Goal: Task Accomplishment & Management: Complete application form

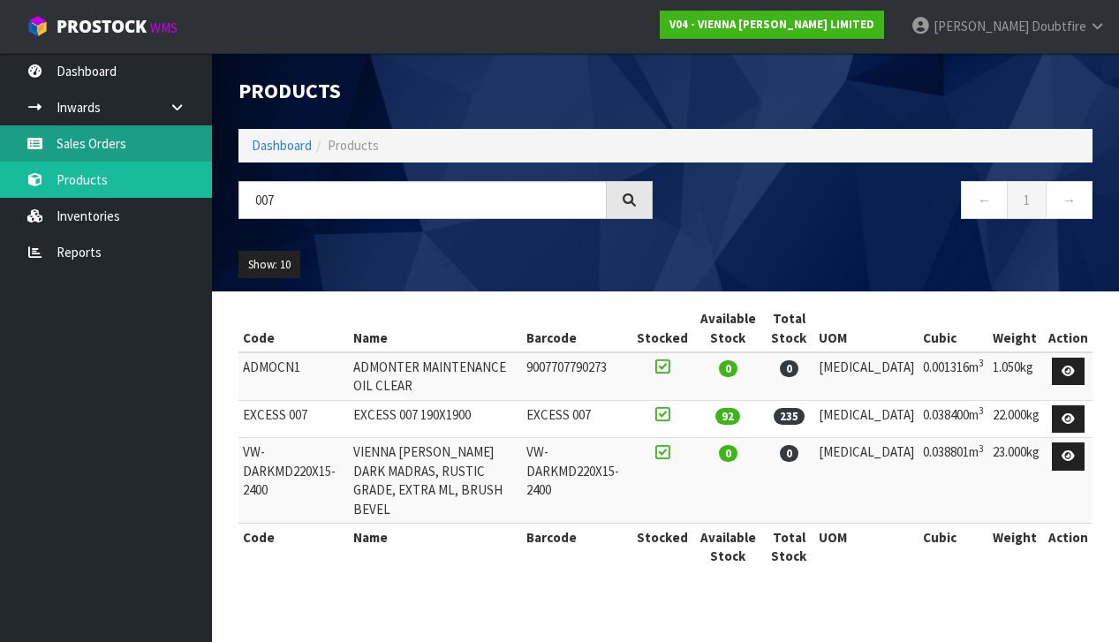
click at [119, 146] on link "Sales Orders" at bounding box center [106, 143] width 212 height 36
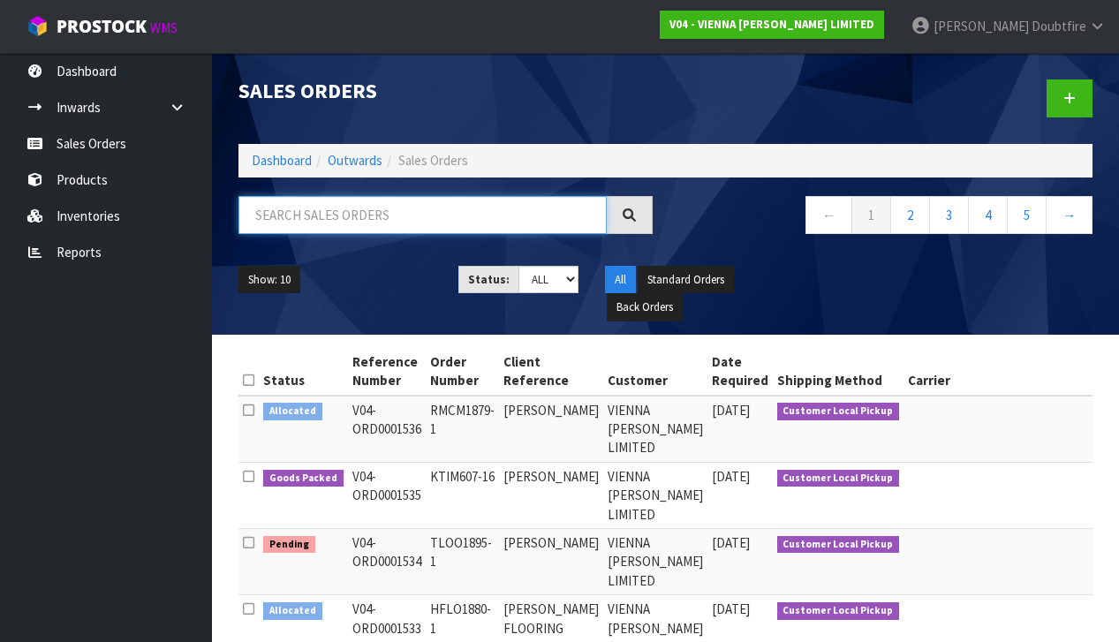
click at [275, 200] on input "text" at bounding box center [422, 215] width 368 height 38
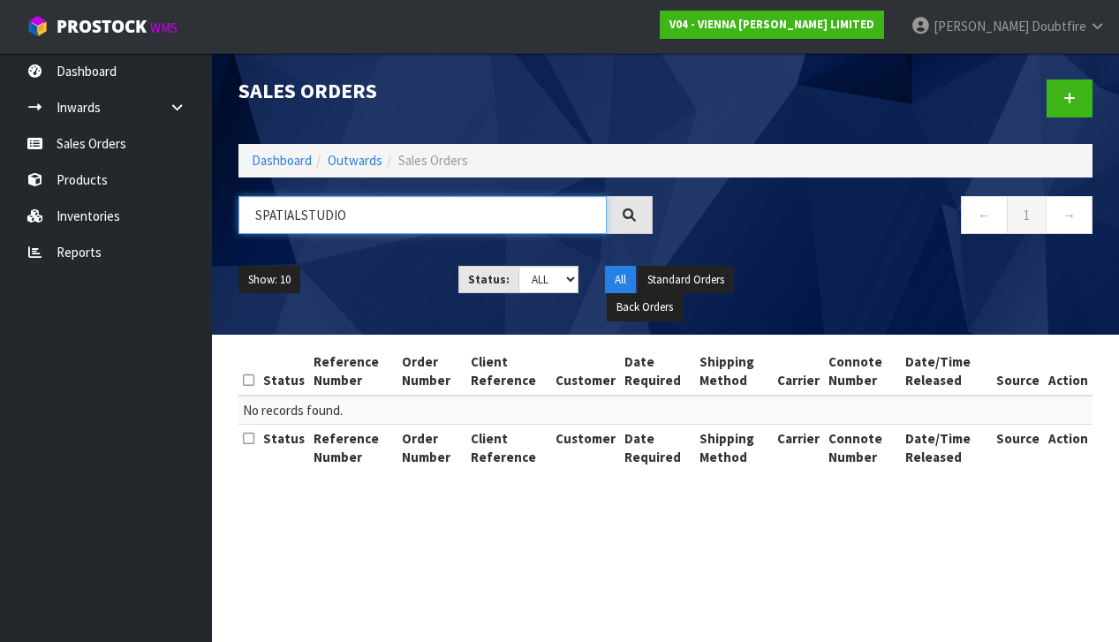
click at [300, 215] on input "SPATIALSTUDIO" at bounding box center [422, 215] width 368 height 38
click at [376, 211] on input "SPATIAL STUDIO" at bounding box center [422, 215] width 368 height 38
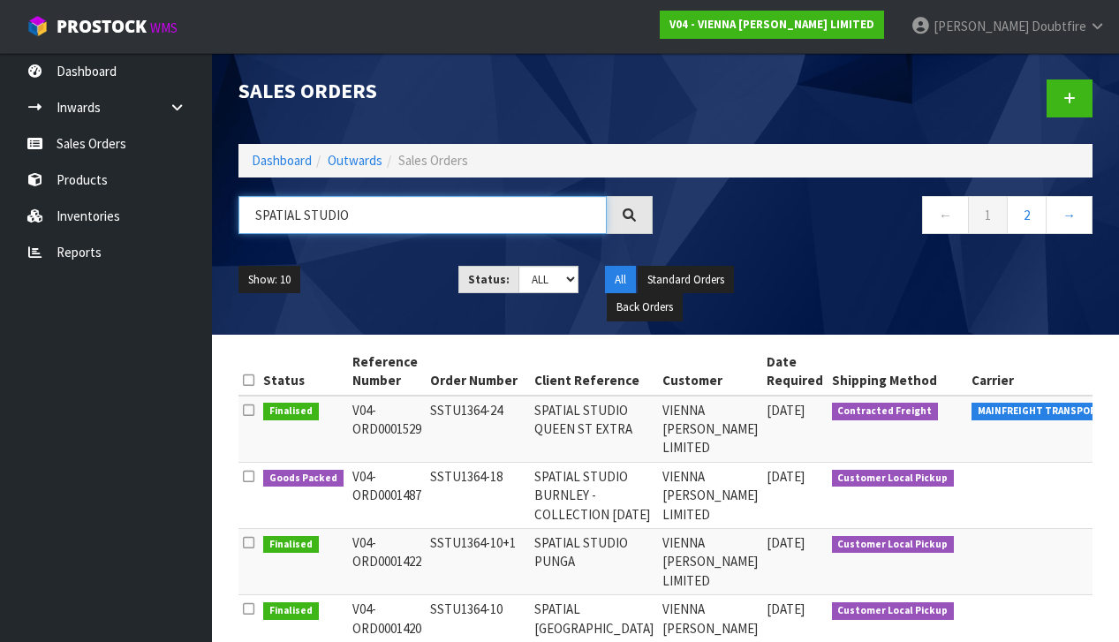
type input "SPATIAL STUDIO"
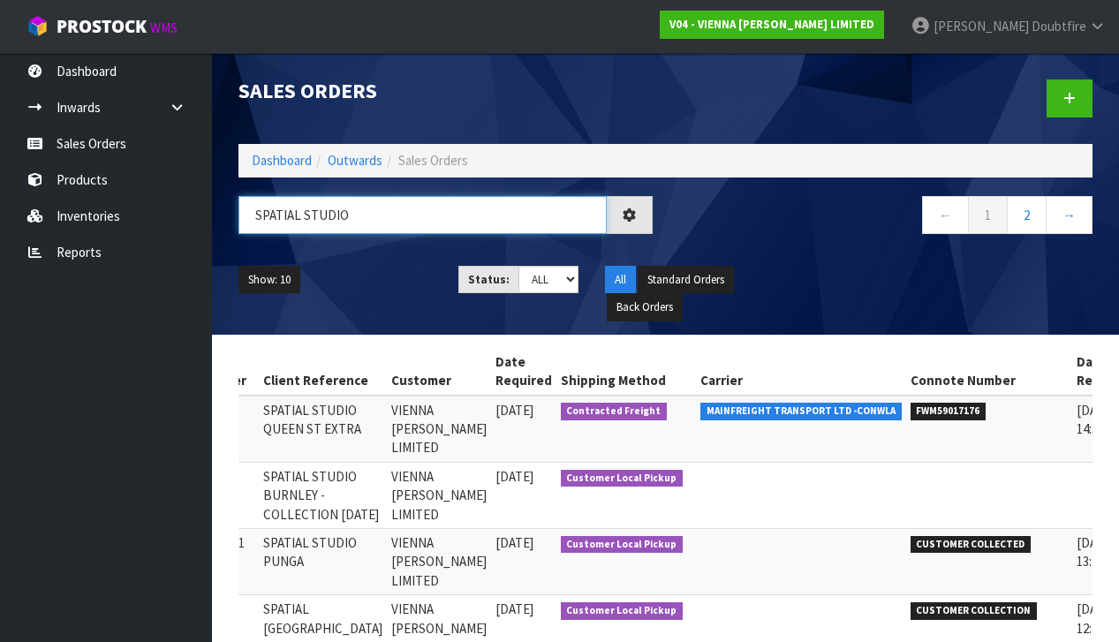
scroll to position [0, 270]
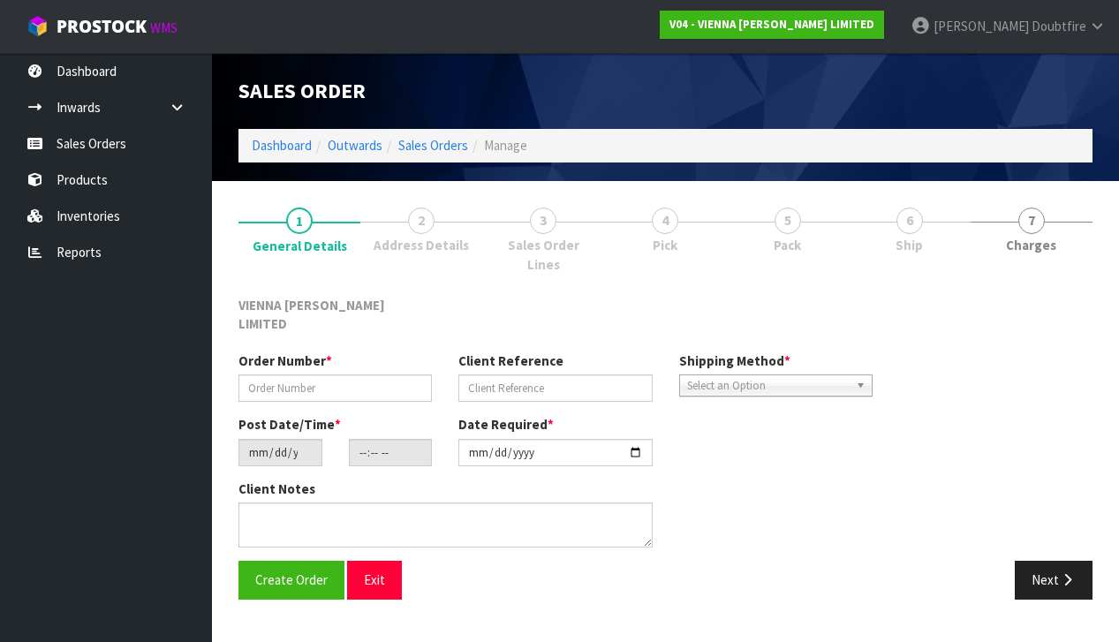
type input "SSTU1364-24"
type input "SPATIAL STUDIO QUEEN ST EXTRA"
type input "[DATE]"
type input "12:14:00.000"
type input "[DATE]"
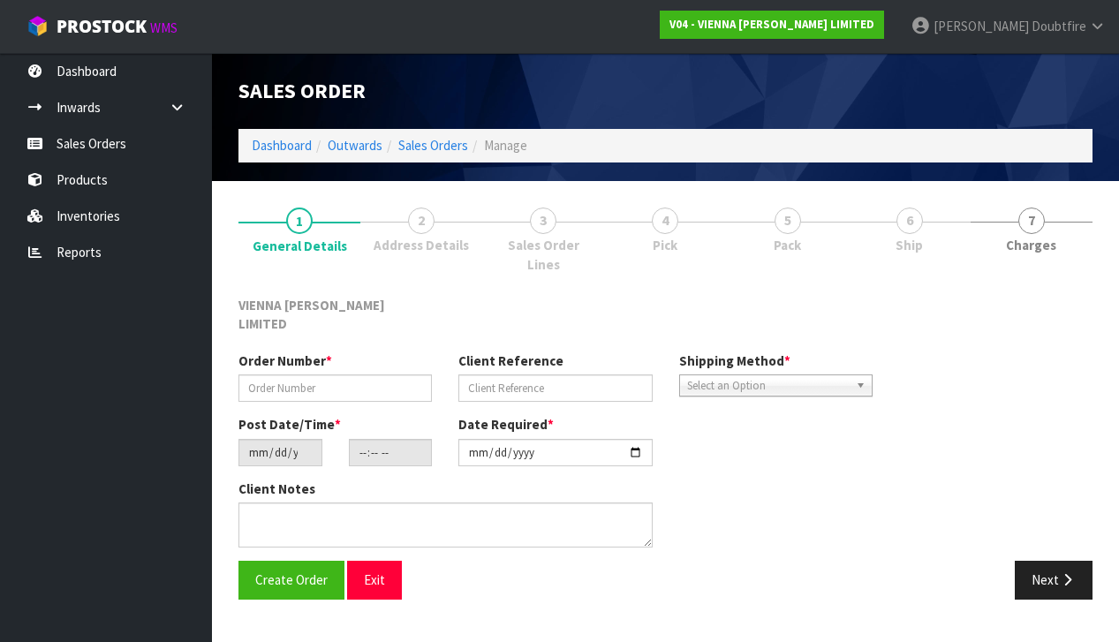
type textarea "QUEEN STREET EXTRA ICONS COCO"
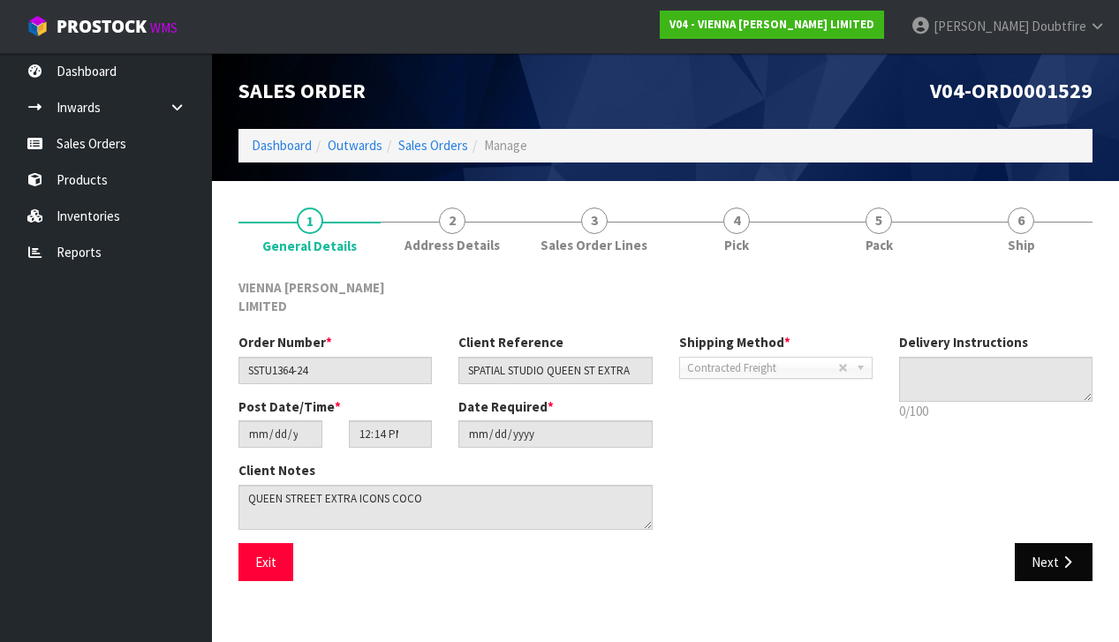
click at [1053, 544] on button "Next" at bounding box center [1053, 562] width 78 height 38
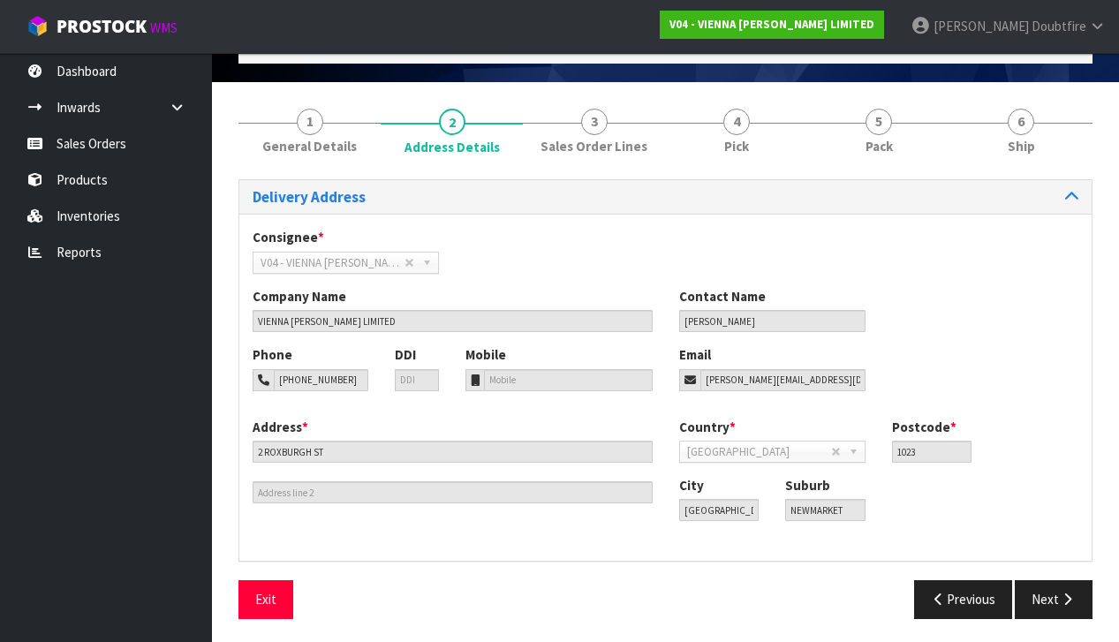
scroll to position [98, 0]
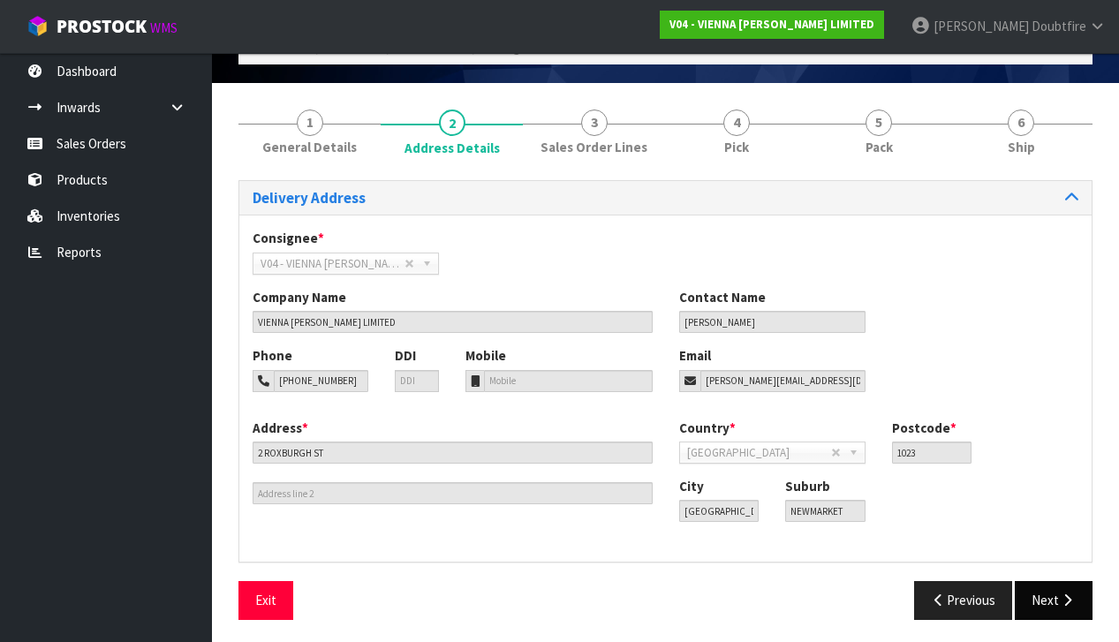
click at [1036, 594] on button "Next" at bounding box center [1053, 600] width 78 height 38
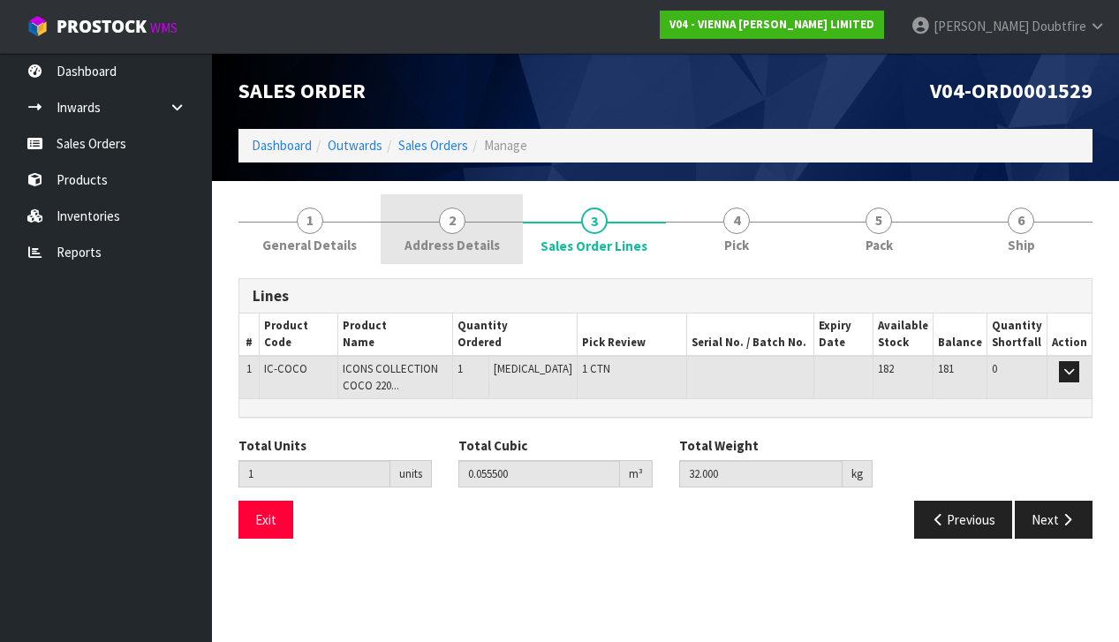
click at [432, 243] on span "Address Details" at bounding box center [451, 245] width 95 height 19
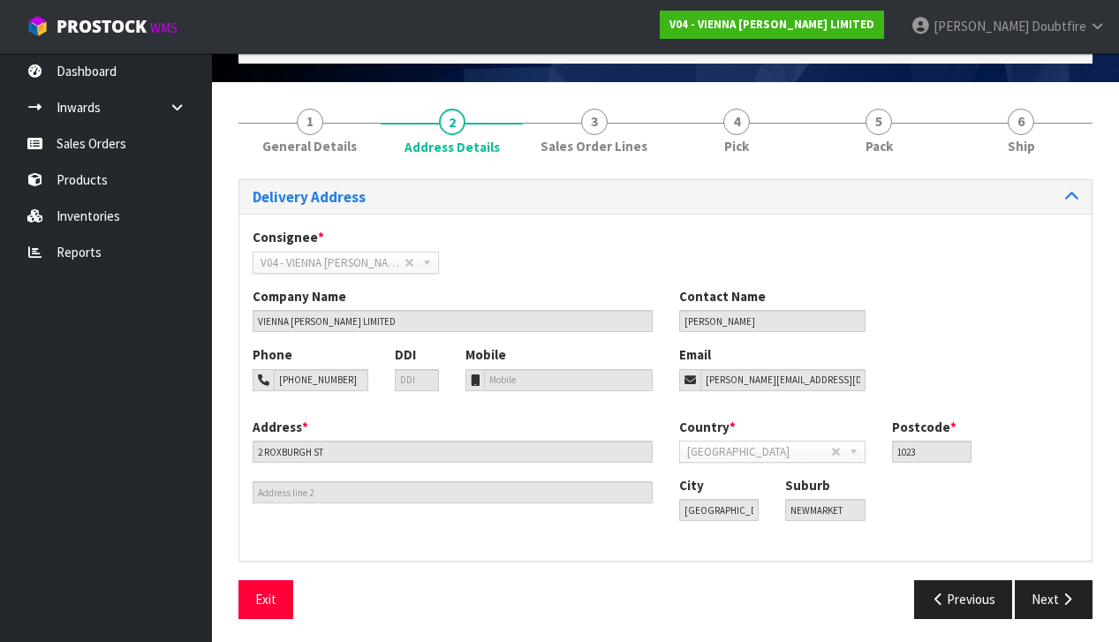
scroll to position [98, 0]
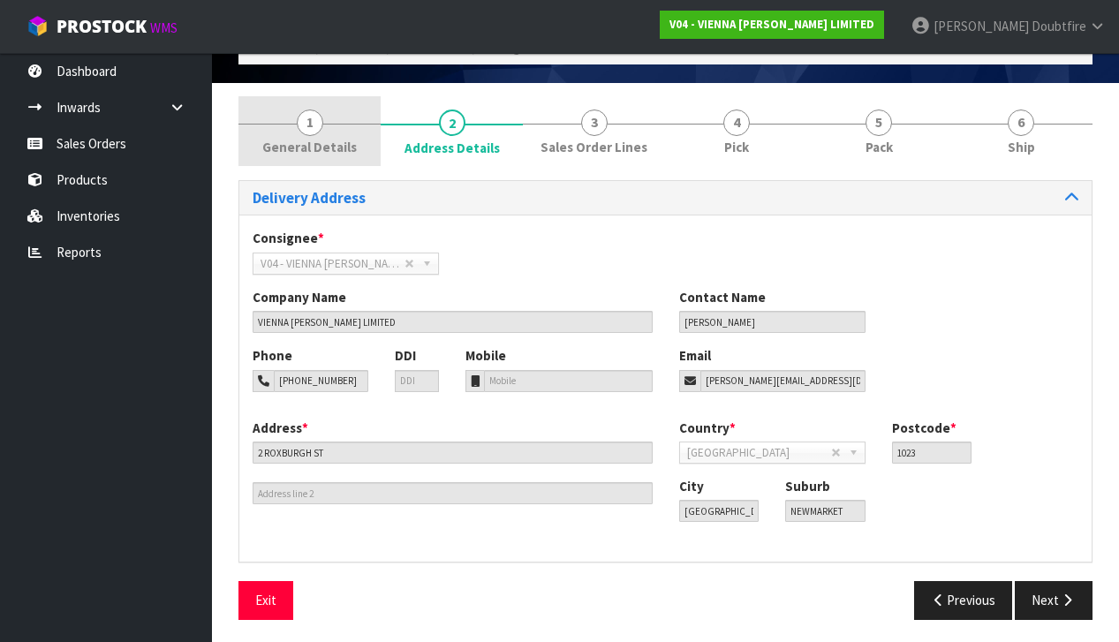
click at [310, 144] on span "General Details" at bounding box center [309, 147] width 94 height 19
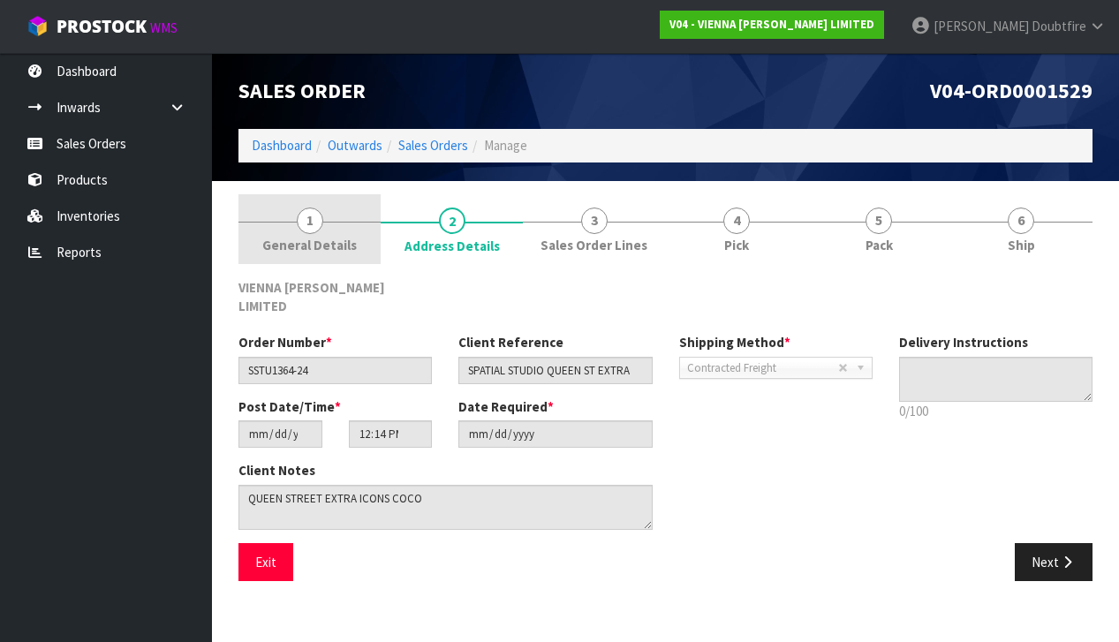
scroll to position [0, 0]
